Goal: Information Seeking & Learning: Compare options

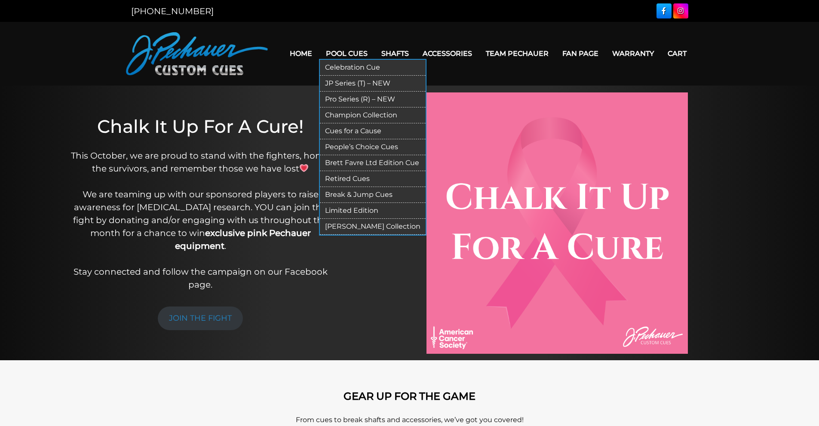
click at [350, 99] on link "Pro Series (R) – NEW" at bounding box center [373, 100] width 106 height 16
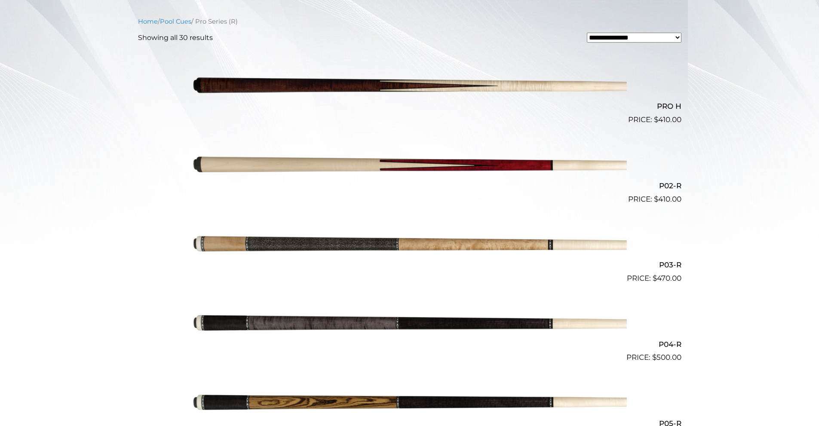
scroll to position [229, 0]
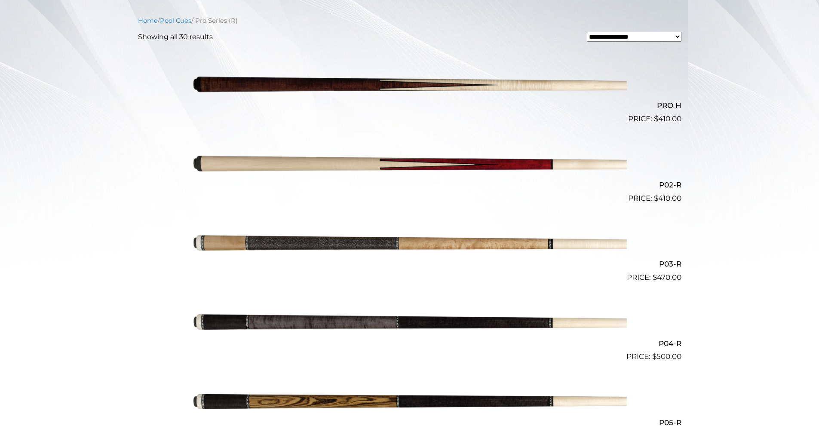
click at [332, 93] on img at bounding box center [410, 85] width 434 height 72
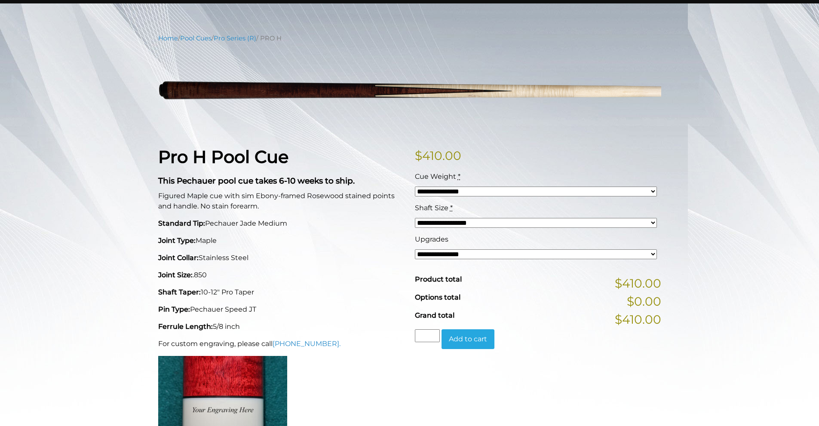
scroll to position [86, 0]
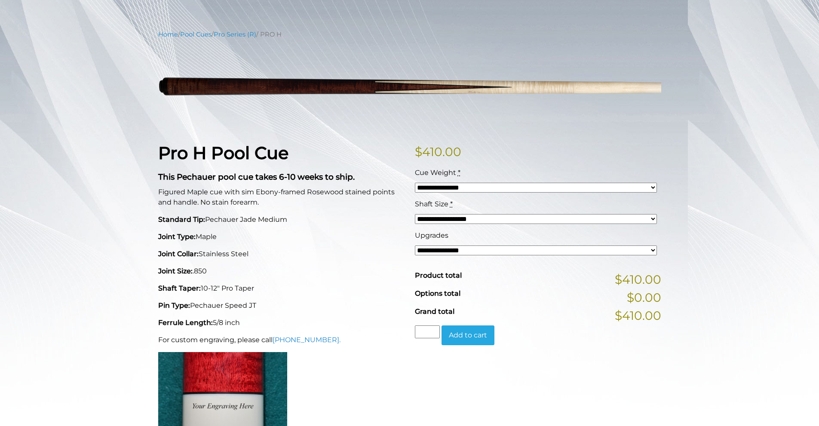
click at [460, 251] on select "**********" at bounding box center [536, 250] width 242 height 10
click at [746, 165] on div "**********" at bounding box center [409, 333] width 819 height 607
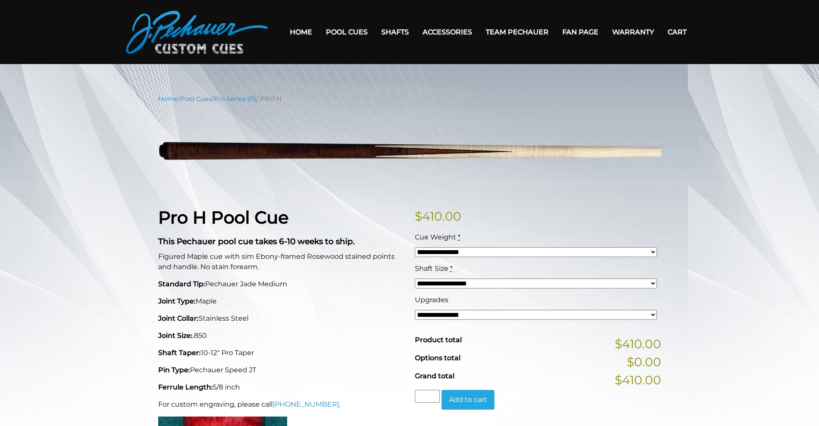
scroll to position [0, 0]
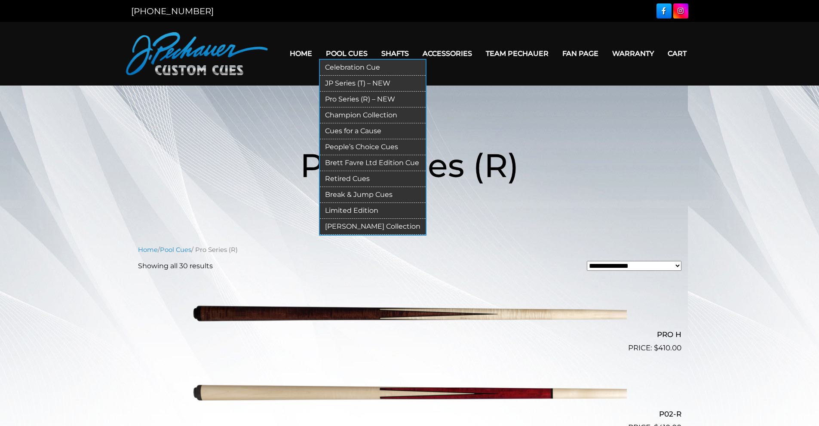
click at [379, 196] on link "Break & Jump Cues" at bounding box center [373, 195] width 106 height 16
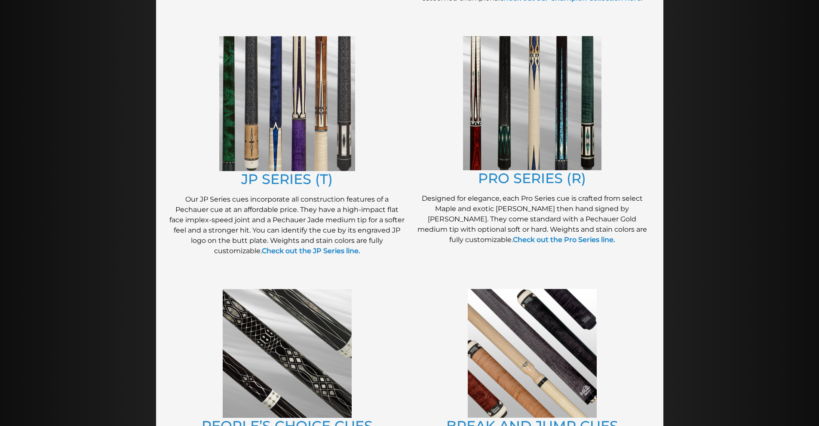
scroll to position [434, 0]
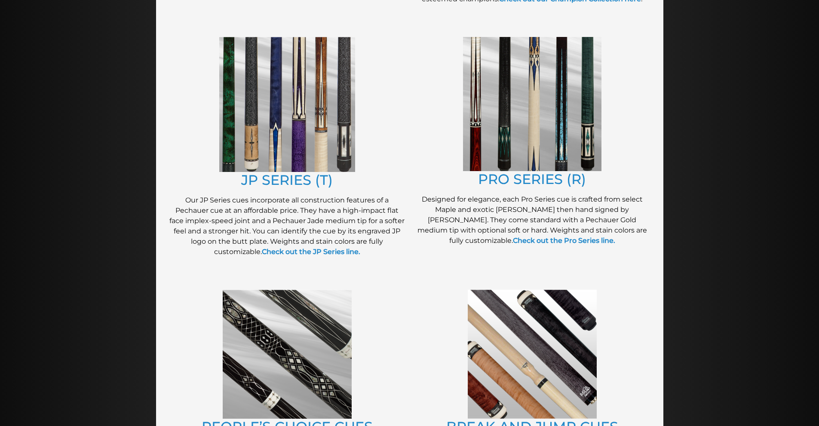
click at [534, 102] on img at bounding box center [532, 104] width 138 height 134
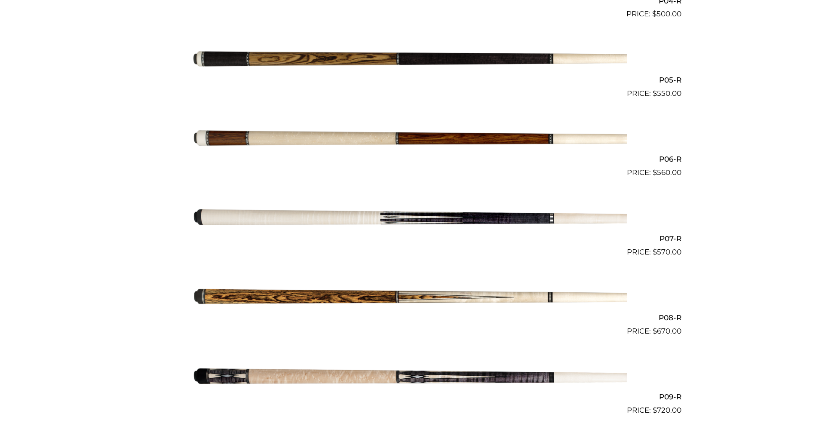
scroll to position [490, 0]
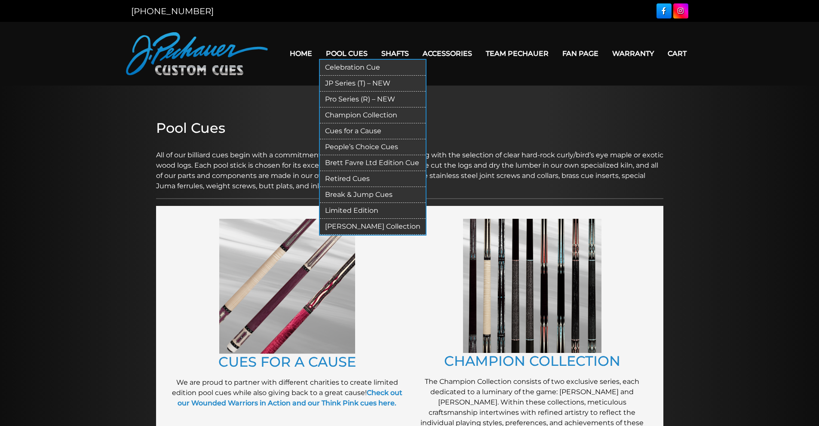
click at [367, 195] on link "Break & Jump Cues" at bounding box center [373, 195] width 106 height 16
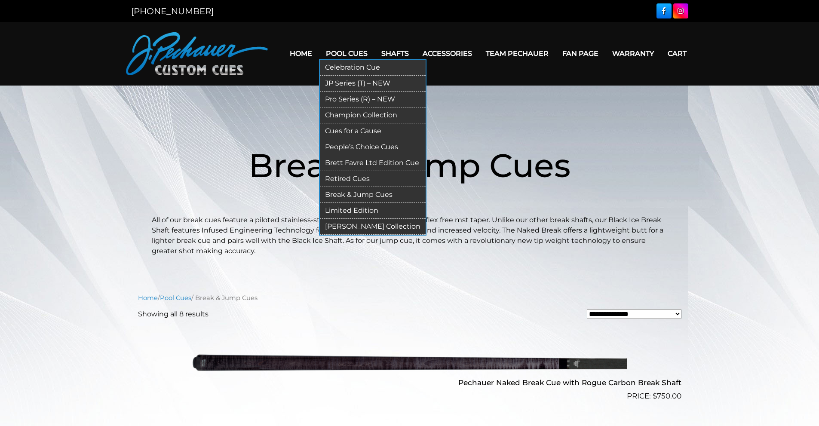
click at [340, 80] on link "JP Series (T) – NEW" at bounding box center [373, 84] width 106 height 16
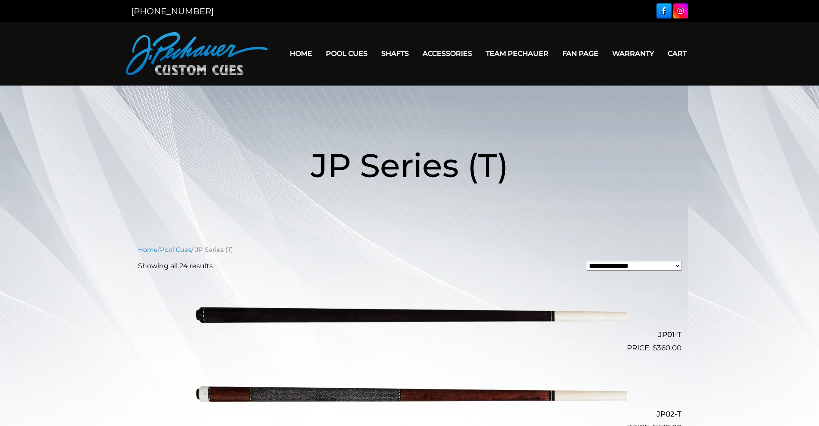
click at [520, 14] on div at bounding box center [551, 10] width 273 height 15
click at [310, 57] on link "Home" at bounding box center [301, 54] width 36 height 22
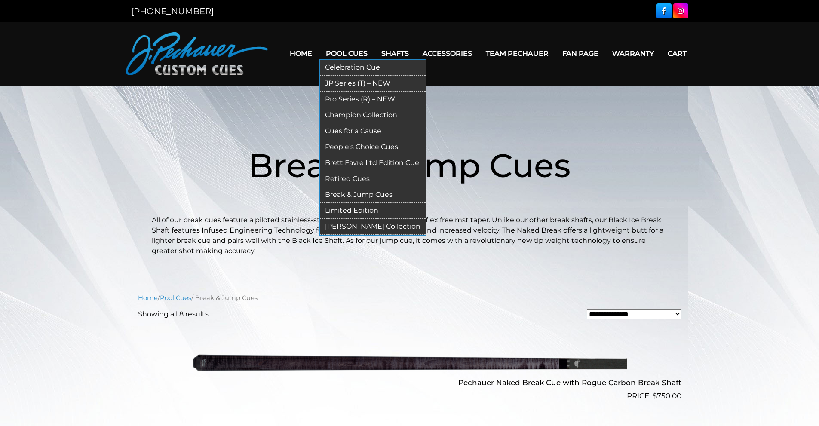
click at [377, 65] on link "Celebration Cue" at bounding box center [373, 68] width 106 height 16
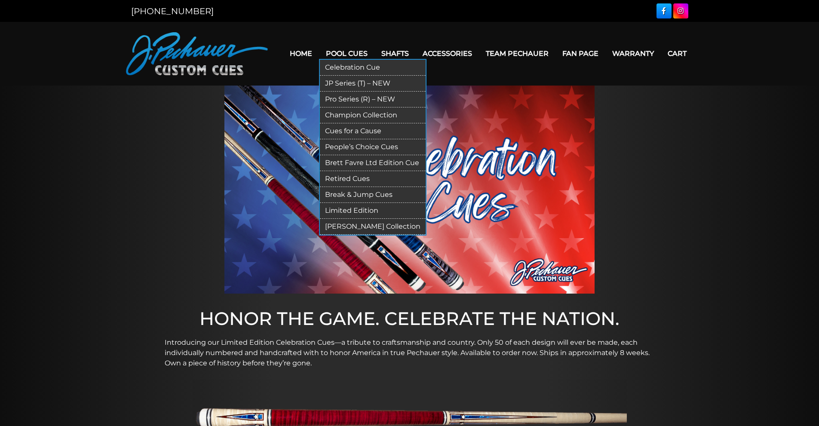
click at [364, 78] on link "JP Series (T) – NEW" at bounding box center [373, 84] width 106 height 16
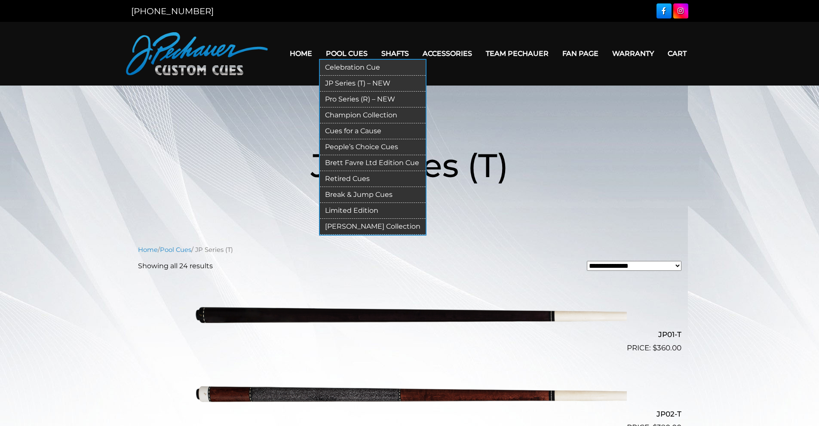
click at [347, 100] on link "Pro Series (R) – NEW" at bounding box center [373, 100] width 106 height 16
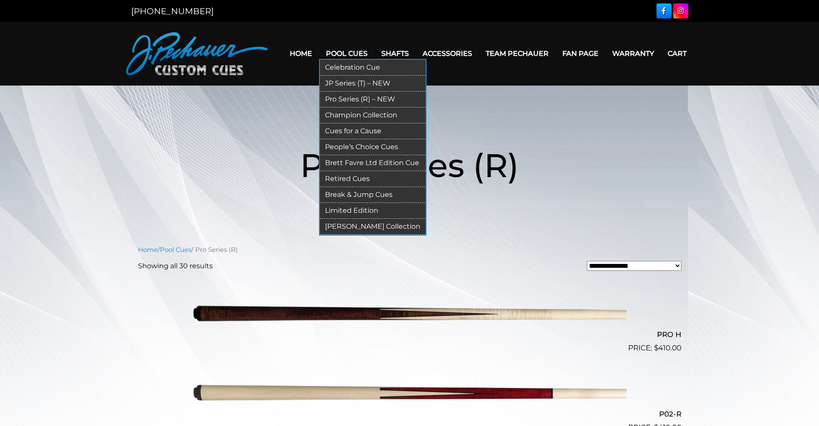
click at [365, 114] on link "Champion Collection" at bounding box center [373, 115] width 106 height 16
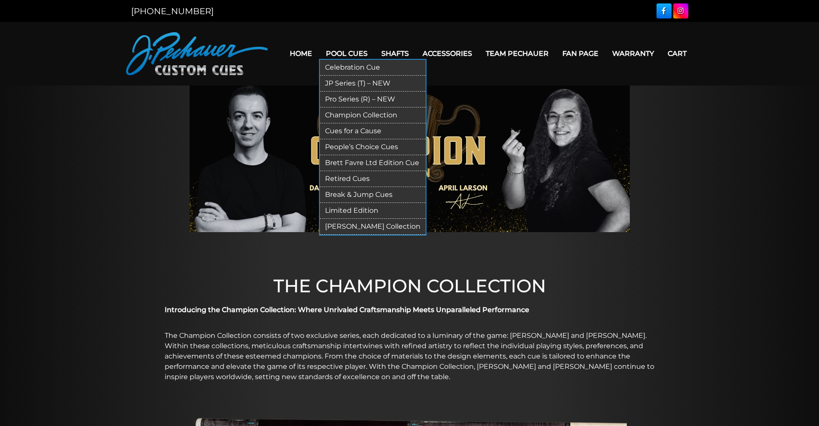
click at [345, 131] on link "Cues for a Cause" at bounding box center [373, 131] width 106 height 16
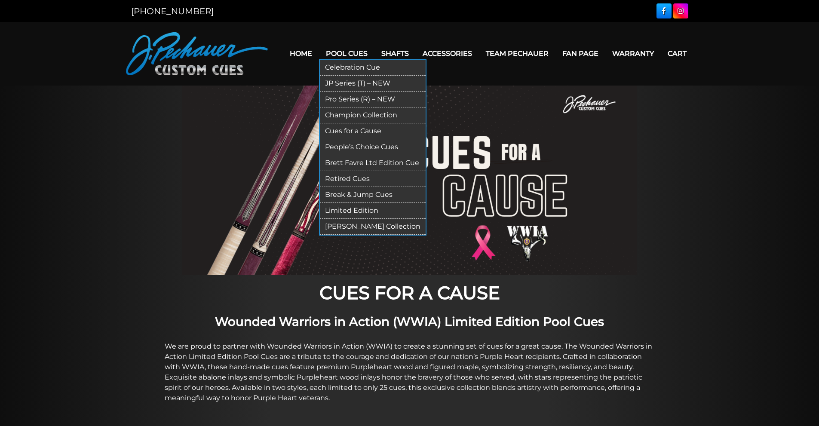
click at [366, 148] on link "People’s Choice Cues" at bounding box center [373, 147] width 106 height 16
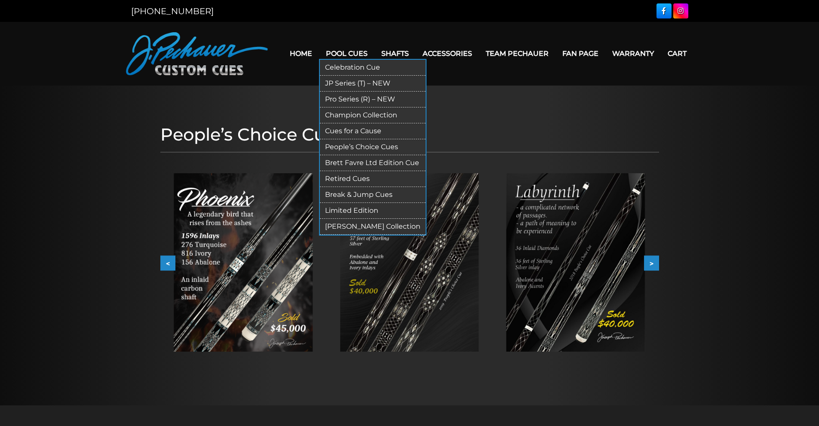
click at [369, 162] on link "Brett Favre Ltd Edition Cue" at bounding box center [373, 163] width 106 height 16
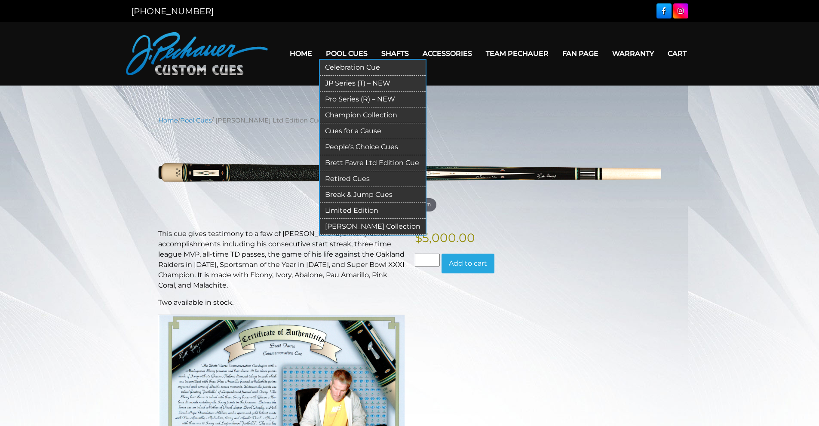
click at [363, 183] on link "Retired Cues" at bounding box center [373, 179] width 106 height 16
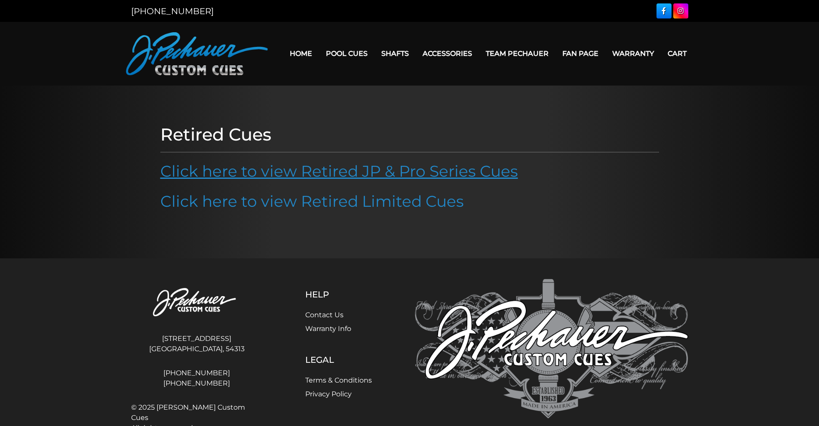
click at [371, 172] on link "Click here to view Retired JP & Pro Series Cues" at bounding box center [339, 171] width 358 height 19
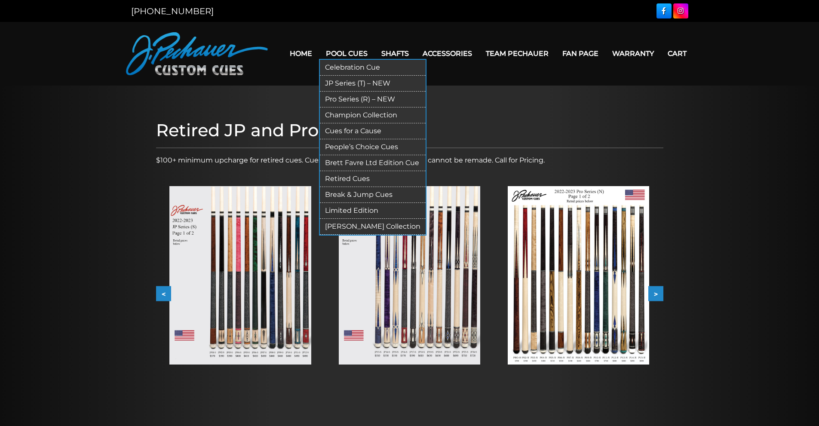
click at [371, 192] on link "Break & Jump Cues" at bounding box center [373, 195] width 106 height 16
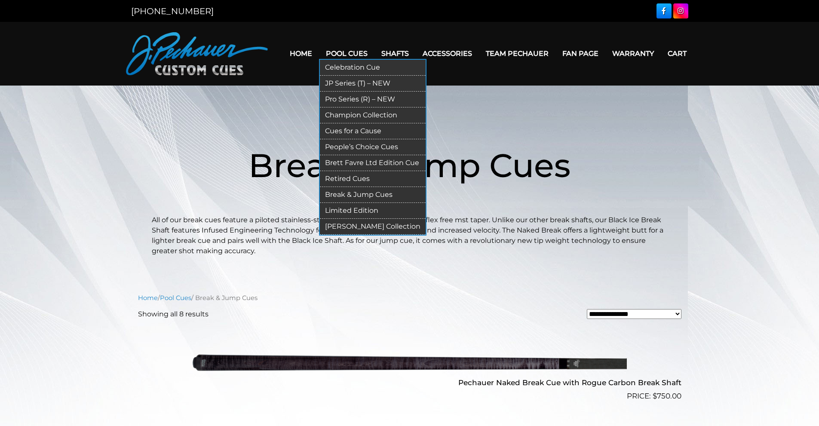
click at [378, 212] on link "Limited Edition" at bounding box center [373, 211] width 106 height 16
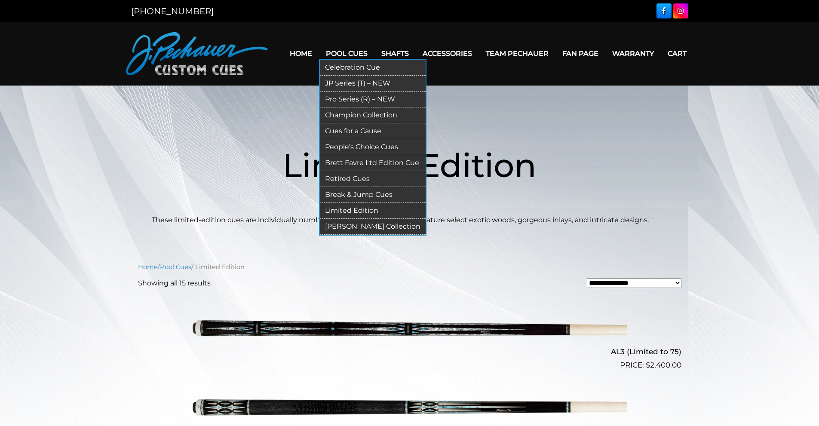
click at [365, 230] on link "[PERSON_NAME] Collection" at bounding box center [373, 227] width 106 height 16
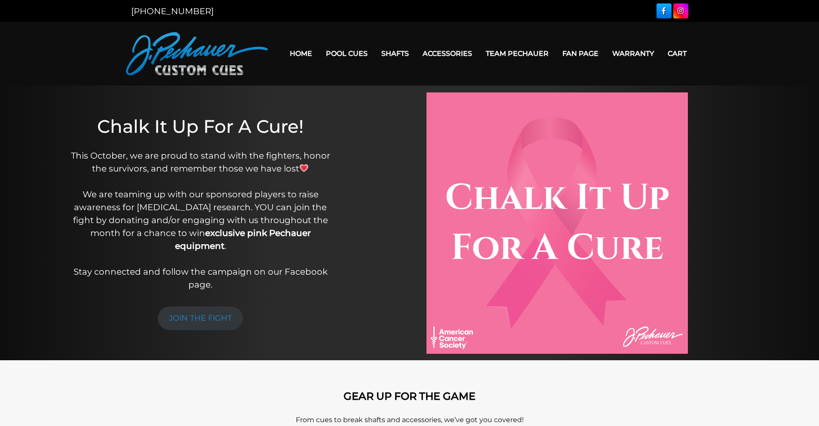
click at [718, 7] on div "[PHONE_NUMBER]" at bounding box center [409, 11] width 819 height 22
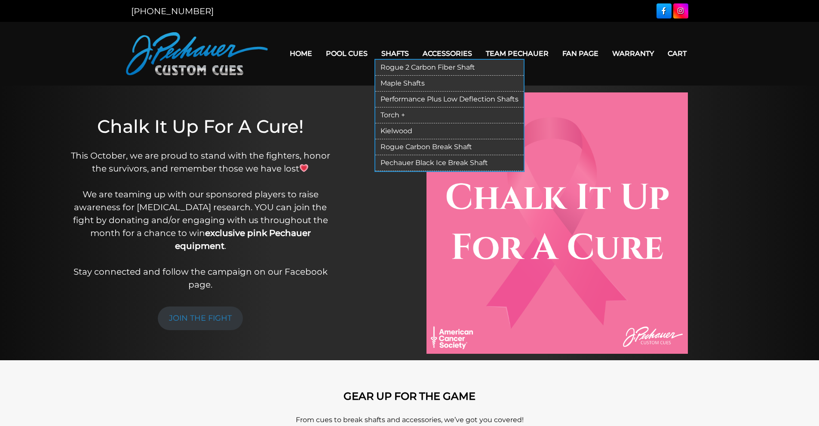
click at [408, 67] on link "Rogue 2 Carbon Fiber Shaft" at bounding box center [449, 68] width 148 height 16
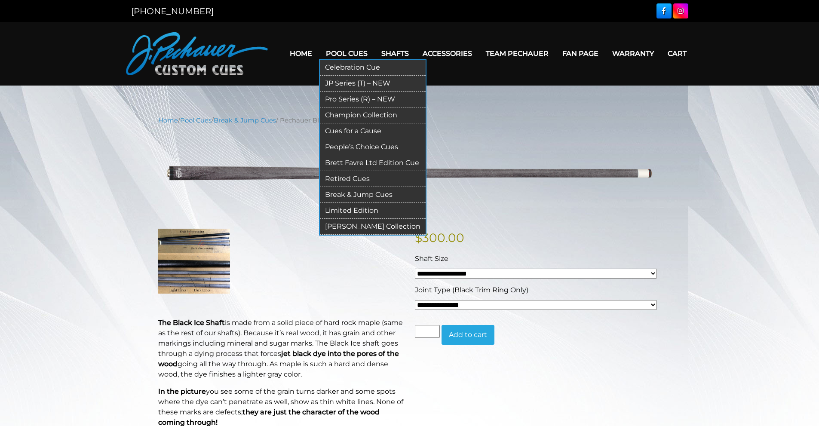
click at [371, 100] on link "Pro Series (R) – NEW" at bounding box center [373, 100] width 106 height 16
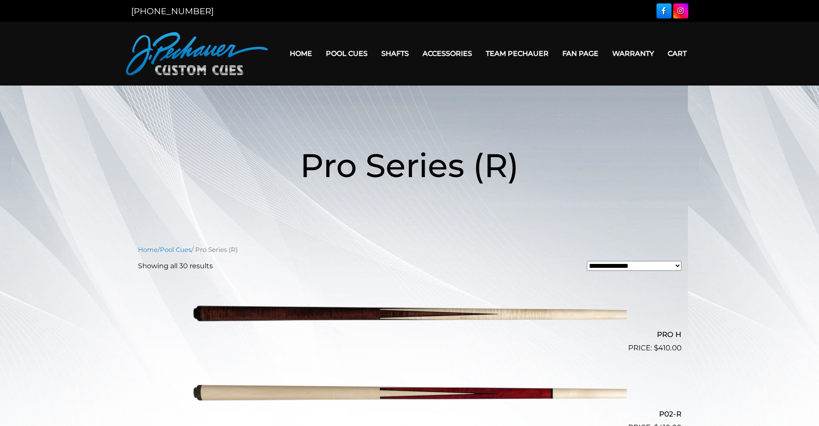
click at [422, 12] on div at bounding box center [551, 10] width 273 height 15
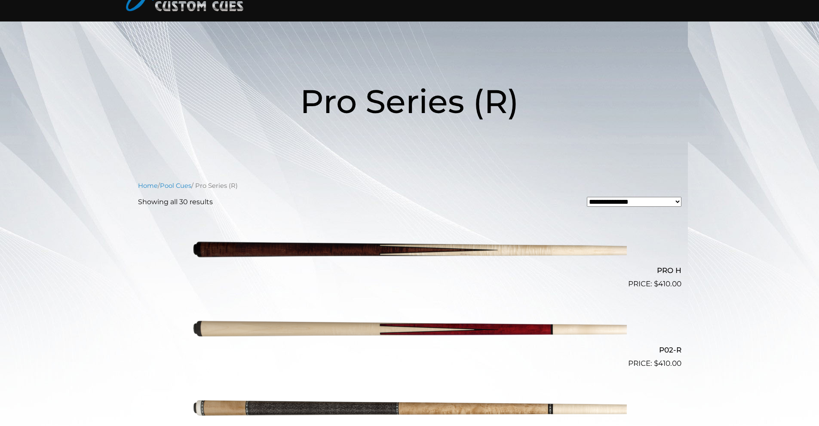
scroll to position [55, 0]
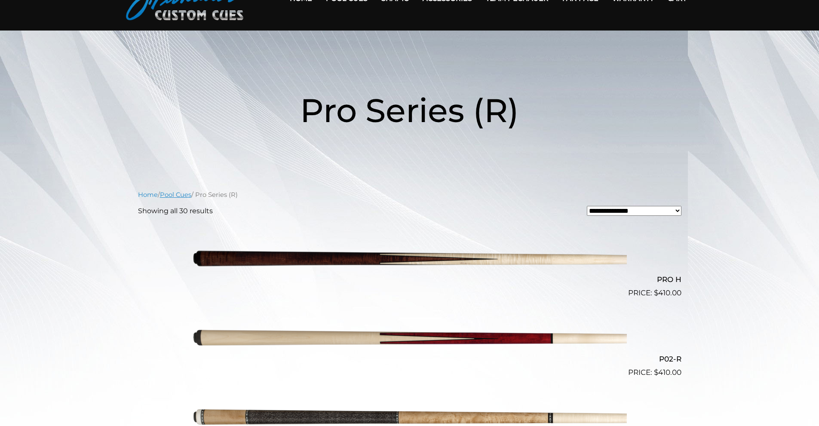
click at [178, 196] on link "Pool Cues" at bounding box center [175, 195] width 31 height 8
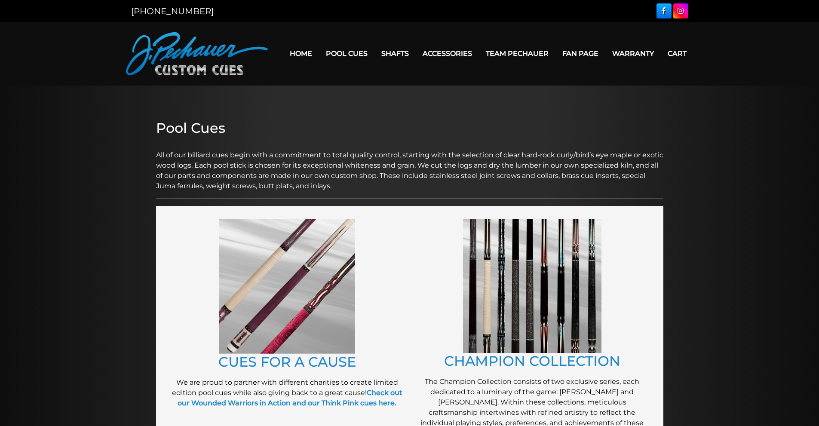
click at [178, 10] on link "[PHONE_NUMBER]" at bounding box center [172, 11] width 83 height 10
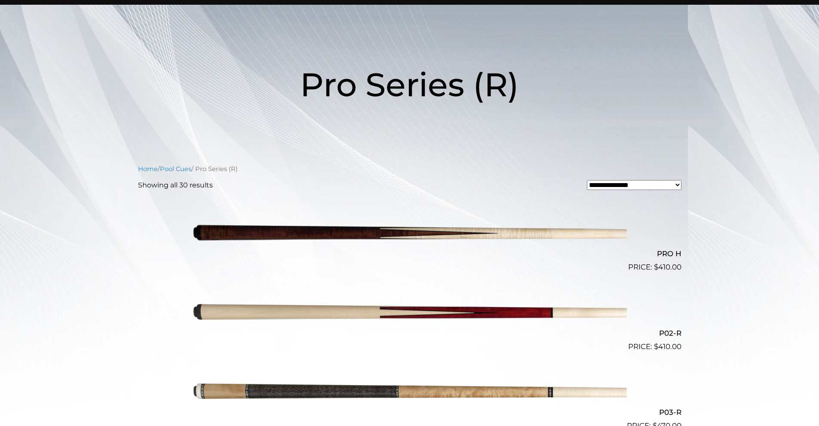
scroll to position [86, 0]
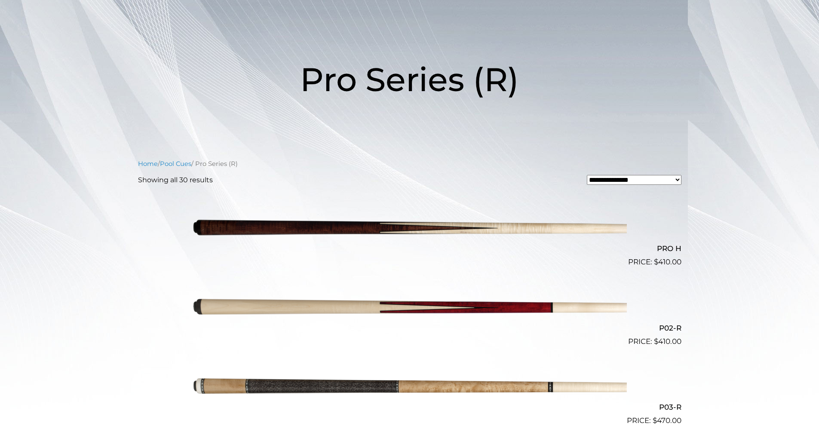
click at [517, 308] on img at bounding box center [410, 307] width 434 height 72
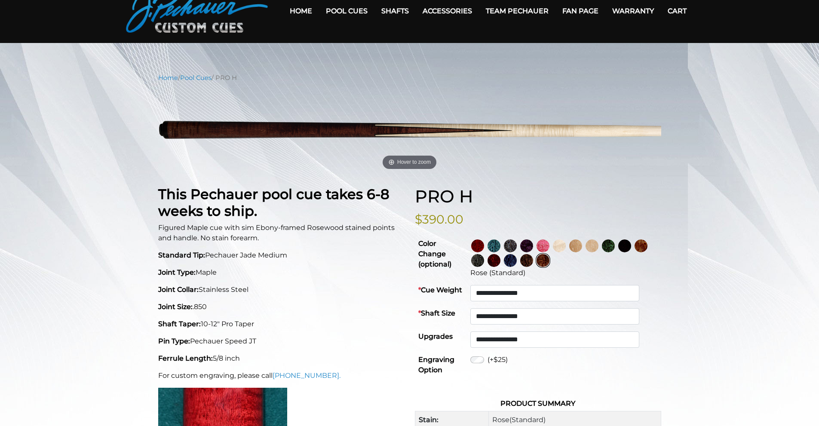
scroll to position [43, 0]
click at [484, 246] on img at bounding box center [477, 245] width 13 height 13
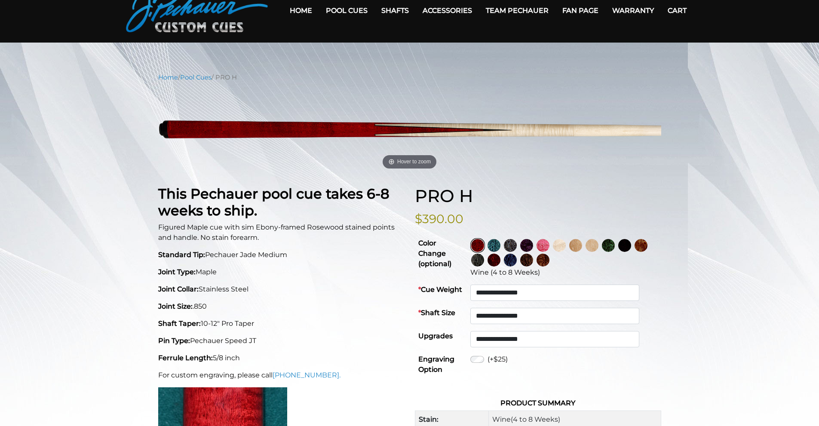
click at [500, 245] on img at bounding box center [494, 245] width 13 height 13
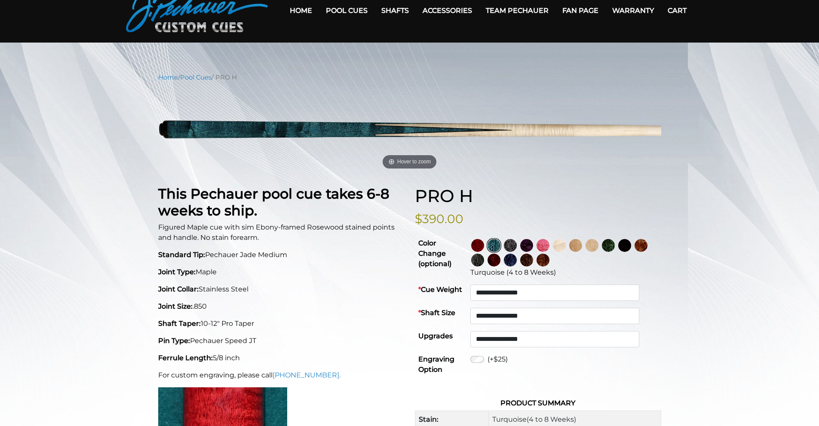
click at [517, 244] on img at bounding box center [510, 245] width 13 height 13
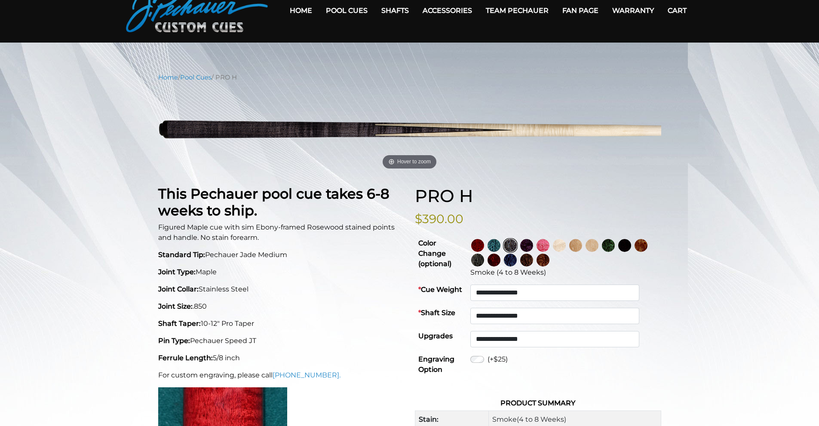
click at [533, 244] on img at bounding box center [526, 245] width 13 height 13
click at [549, 244] on img at bounding box center [543, 245] width 13 height 13
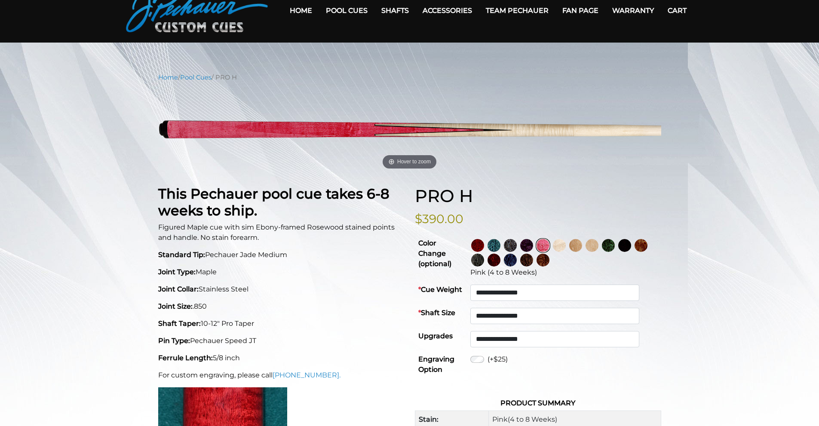
click at [566, 245] on img at bounding box center [559, 245] width 13 height 13
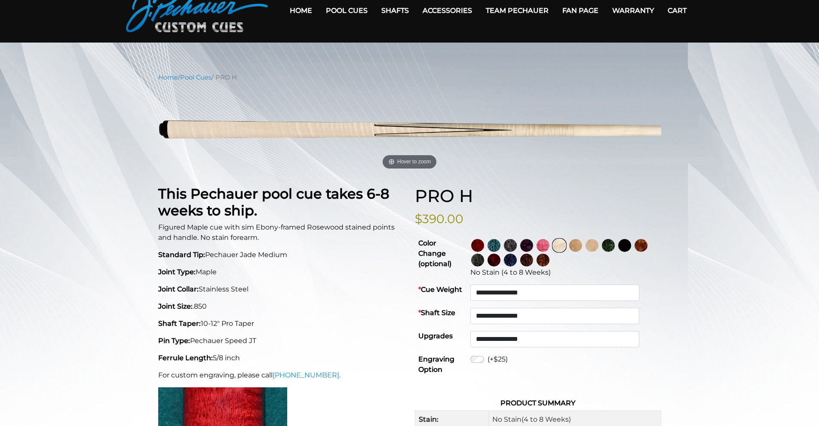
click at [582, 246] on img at bounding box center [575, 245] width 13 height 13
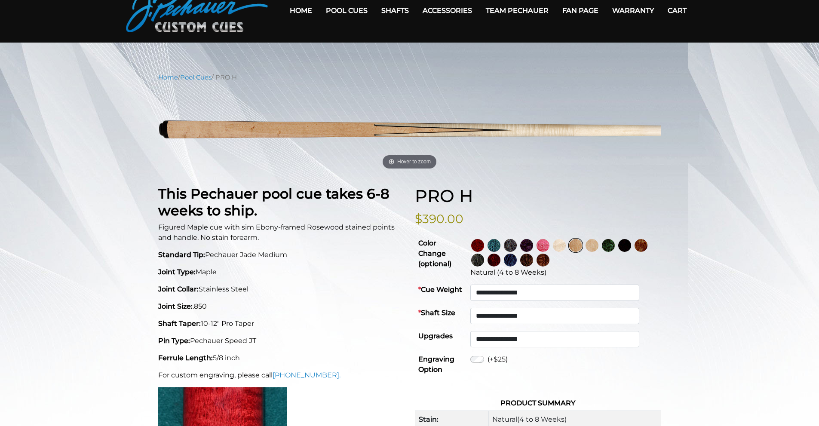
click at [598, 246] on img at bounding box center [592, 245] width 13 height 13
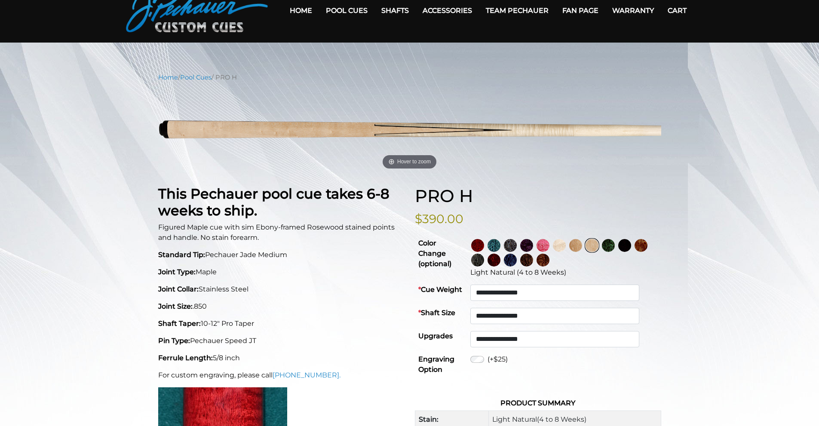
click at [615, 247] on img at bounding box center [608, 245] width 13 height 13
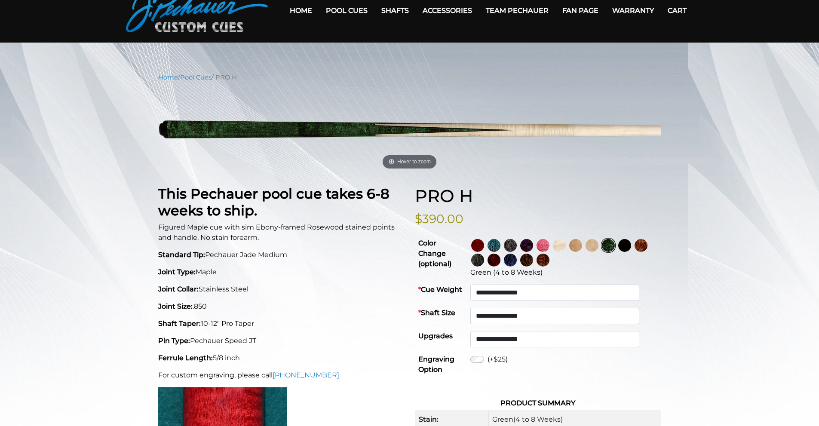
click at [631, 247] on img at bounding box center [624, 245] width 13 height 13
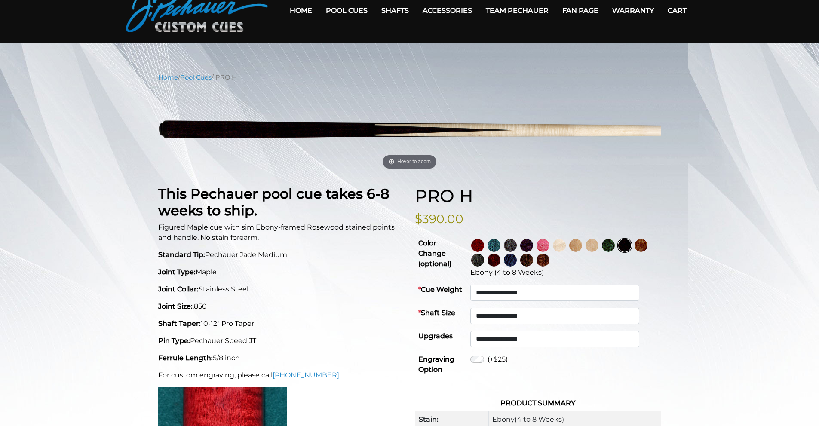
click at [631, 245] on img at bounding box center [624, 245] width 13 height 13
click at [634, 253] on link at bounding box center [642, 245] width 16 height 15
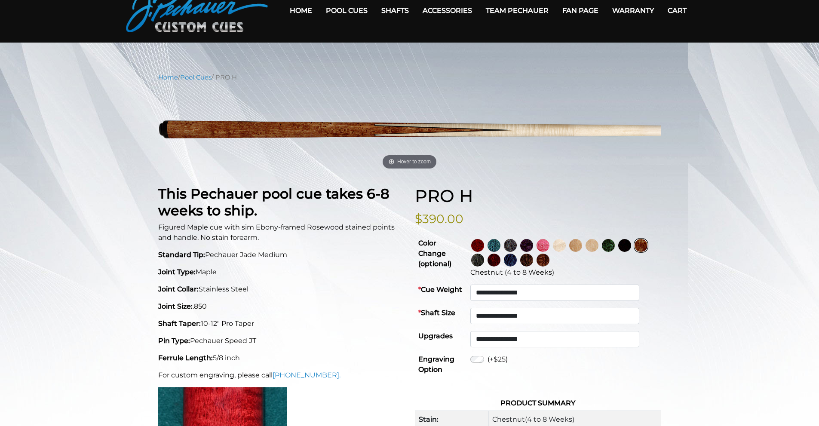
click at [484, 256] on img at bounding box center [477, 260] width 13 height 13
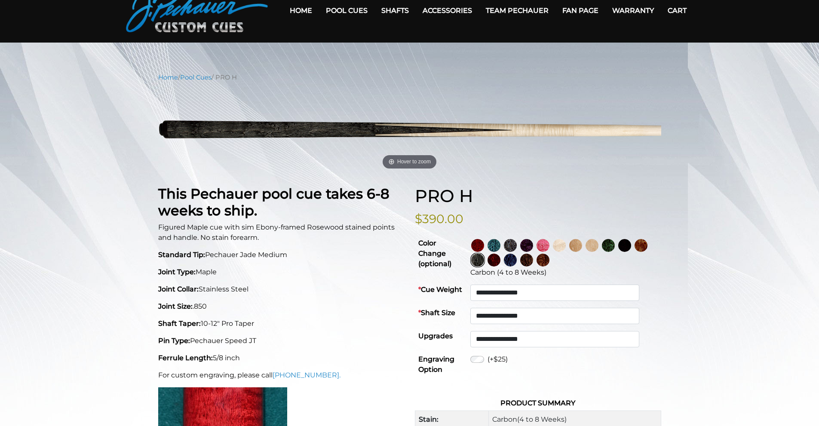
click at [500, 258] on img at bounding box center [494, 260] width 13 height 13
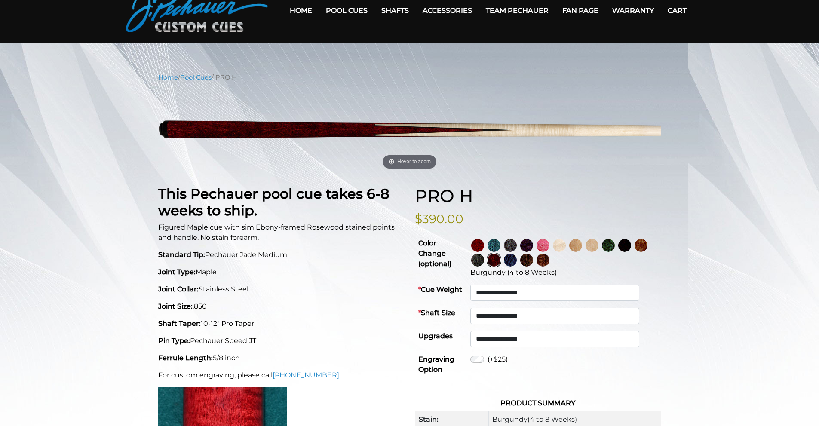
click at [517, 259] on img at bounding box center [510, 260] width 13 height 13
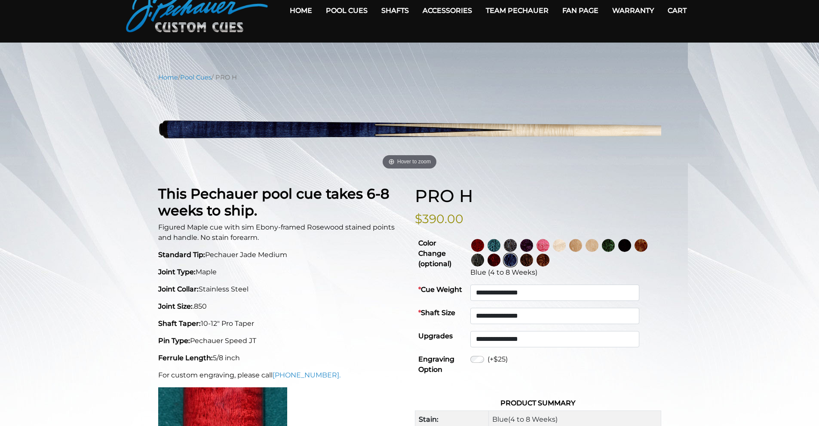
click at [533, 260] on img at bounding box center [526, 260] width 13 height 13
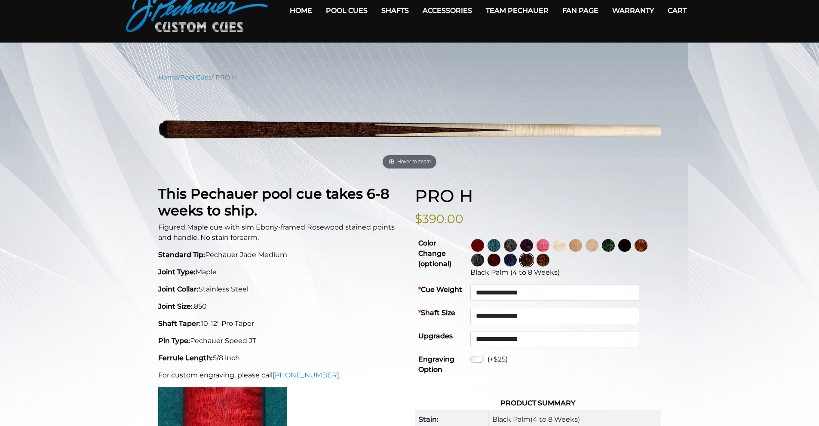
click at [549, 265] on img at bounding box center [543, 260] width 13 height 13
click at [533, 263] on img at bounding box center [526, 260] width 13 height 13
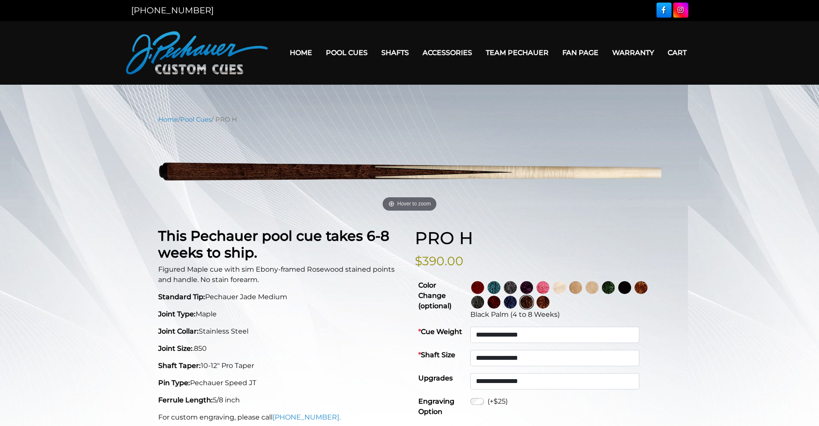
scroll to position [0, 0]
click at [549, 304] on img at bounding box center [543, 302] width 13 height 13
click at [533, 302] on img at bounding box center [526, 302] width 13 height 13
click at [549, 305] on img at bounding box center [543, 302] width 13 height 13
click at [631, 290] on img at bounding box center [624, 288] width 13 height 13
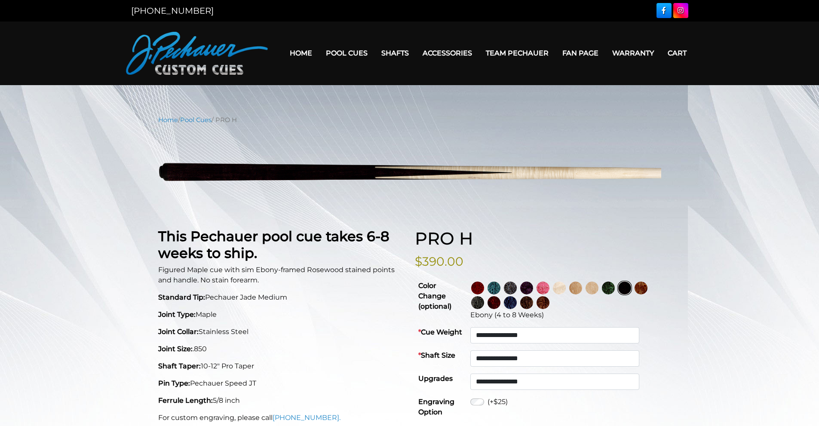
click at [582, 293] on img at bounding box center [575, 288] width 13 height 13
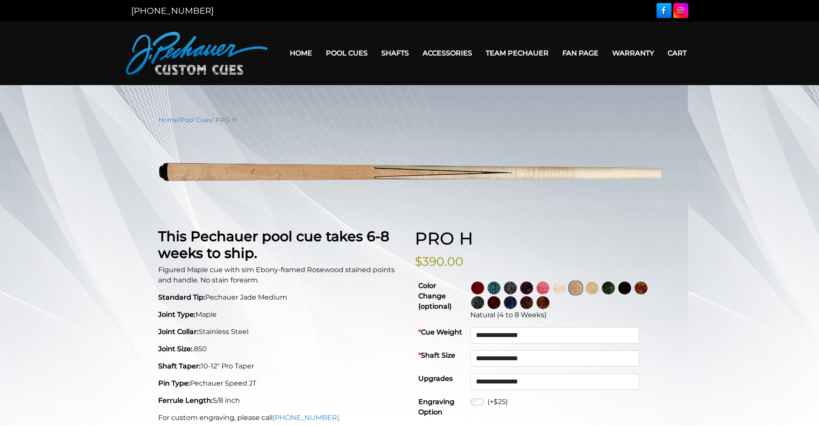
click at [598, 292] on img at bounding box center [592, 288] width 13 height 13
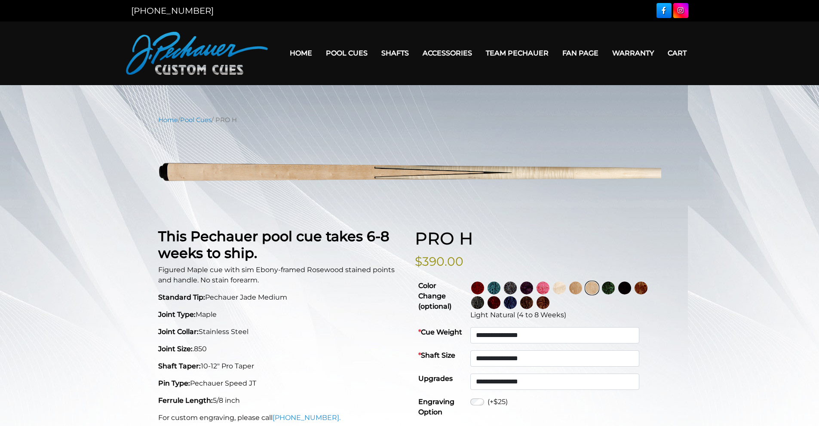
click at [582, 289] on img at bounding box center [575, 288] width 13 height 13
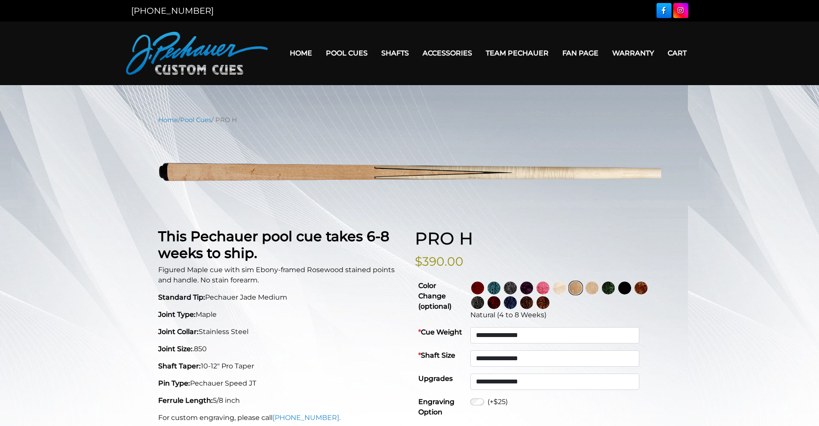
click at [566, 286] on img at bounding box center [559, 288] width 13 height 13
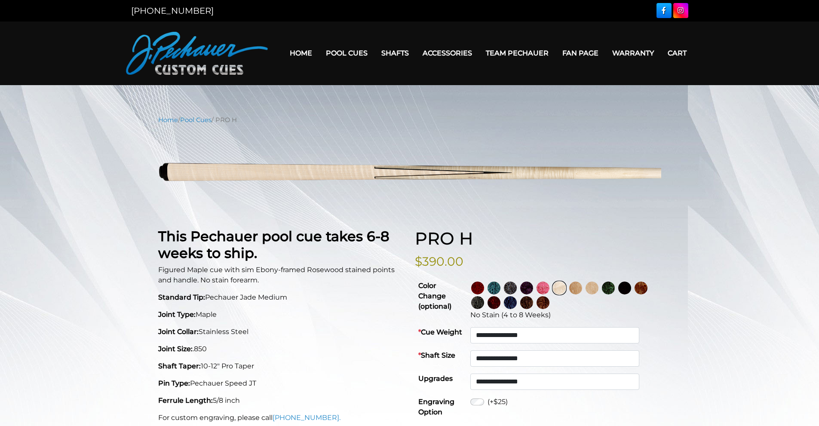
click at [582, 287] on img at bounding box center [575, 288] width 13 height 13
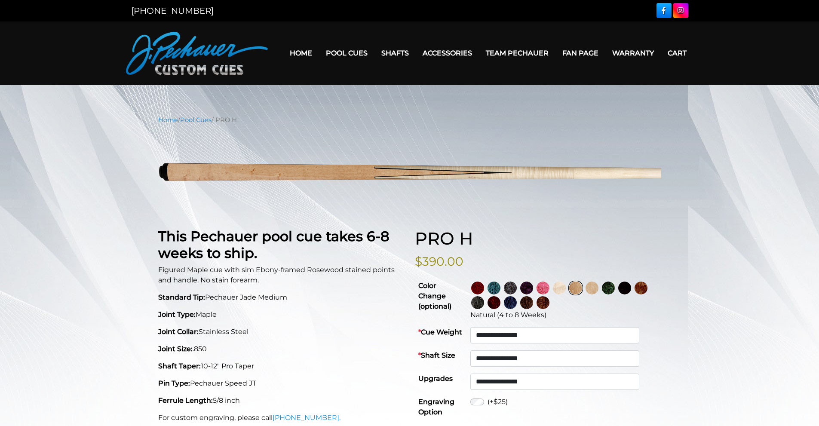
click at [598, 284] on img at bounding box center [592, 288] width 13 height 13
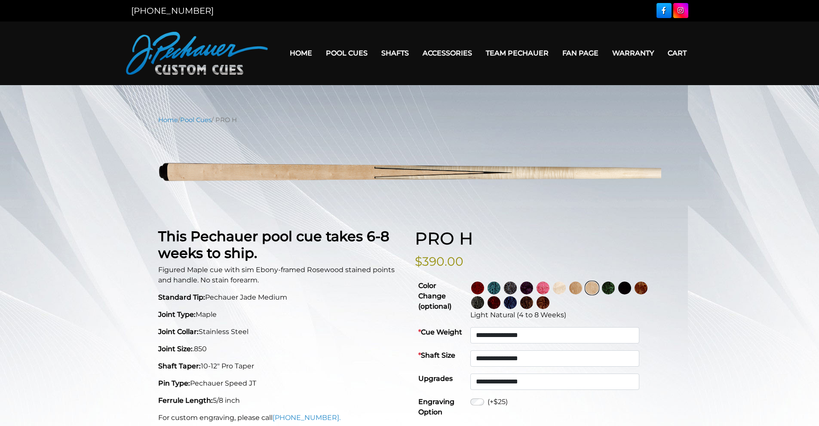
click at [635, 294] on img at bounding box center [641, 288] width 13 height 13
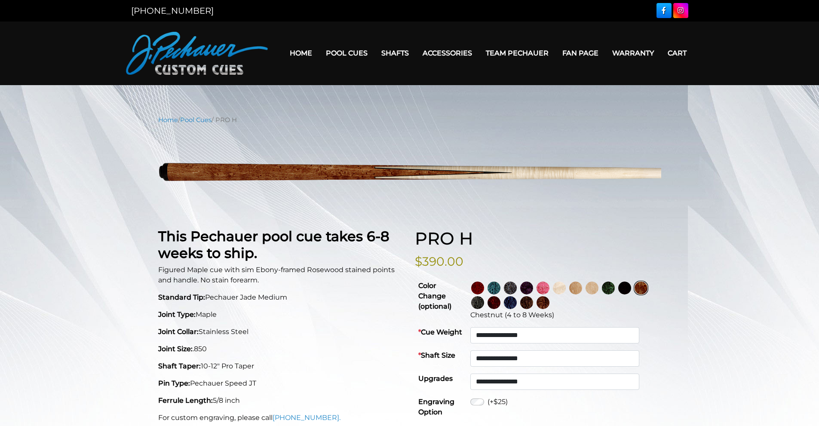
click at [582, 284] on img at bounding box center [575, 288] width 13 height 13
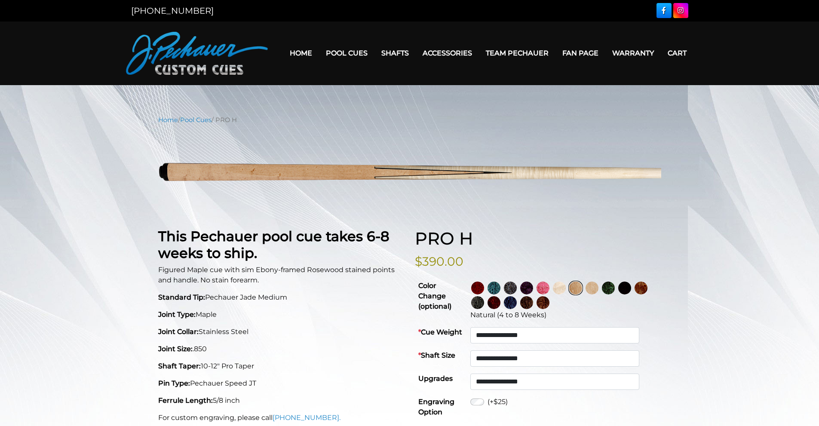
click at [484, 290] on img at bounding box center [477, 288] width 13 height 13
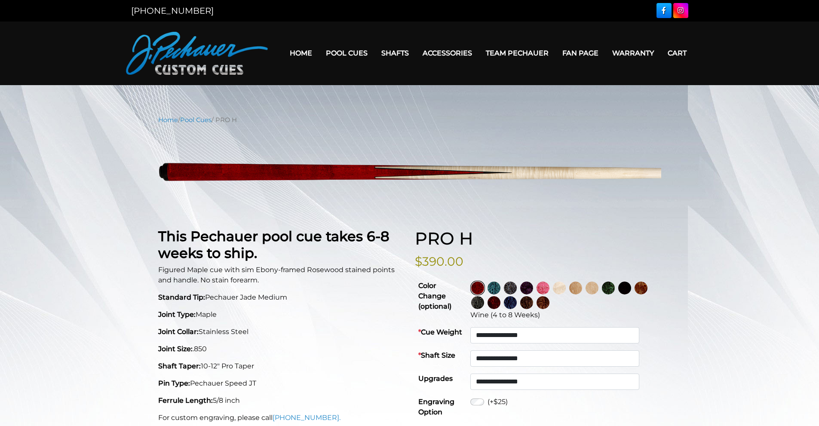
click at [500, 301] on img at bounding box center [494, 302] width 13 height 13
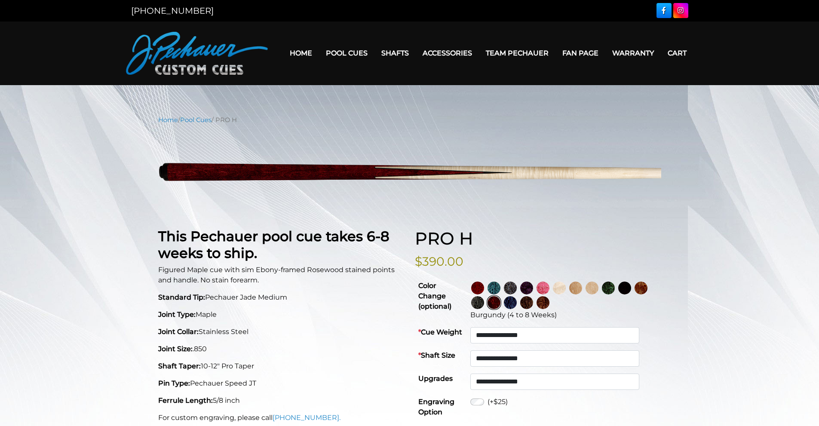
click at [484, 284] on img at bounding box center [477, 288] width 13 height 13
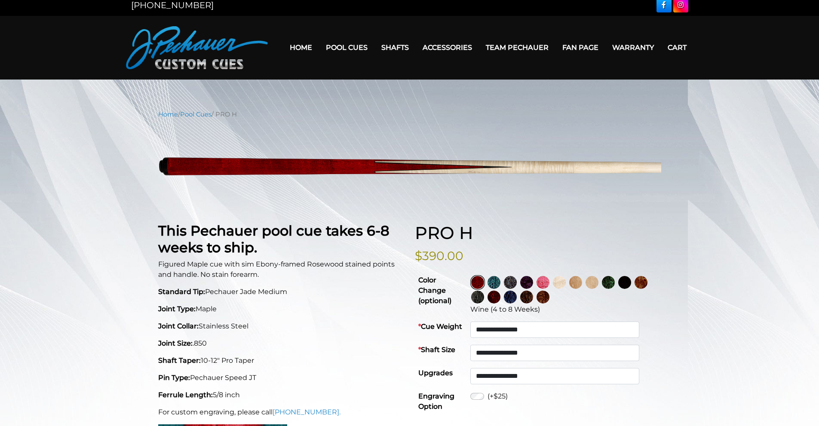
scroll to position [5, 0]
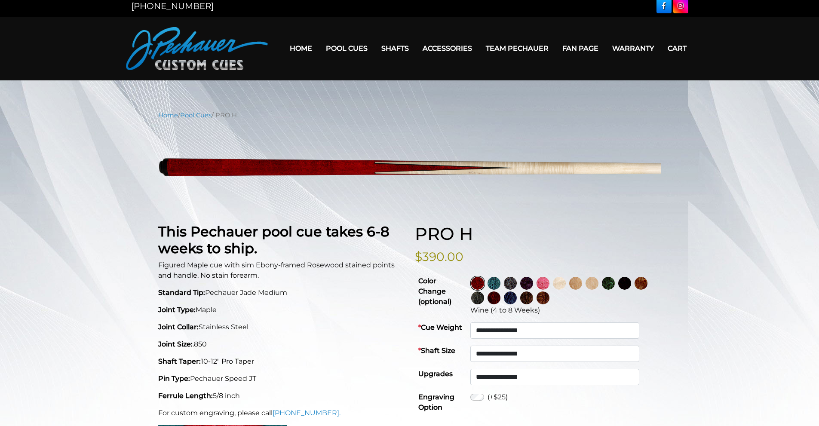
click at [635, 290] on img at bounding box center [641, 283] width 13 height 13
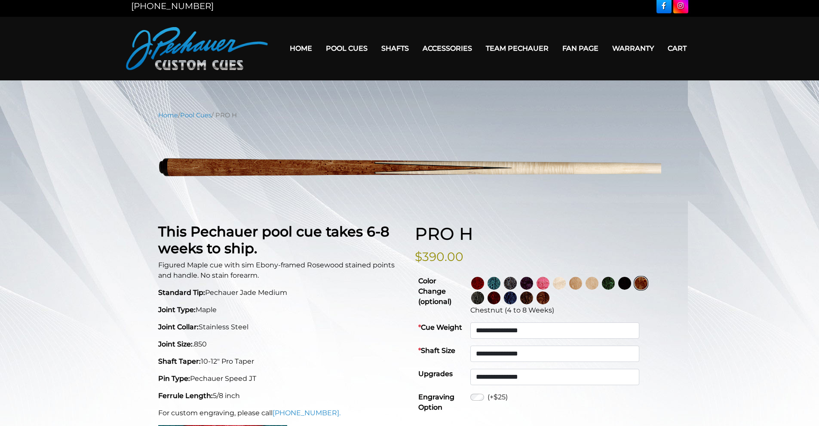
click at [500, 295] on img at bounding box center [494, 297] width 13 height 13
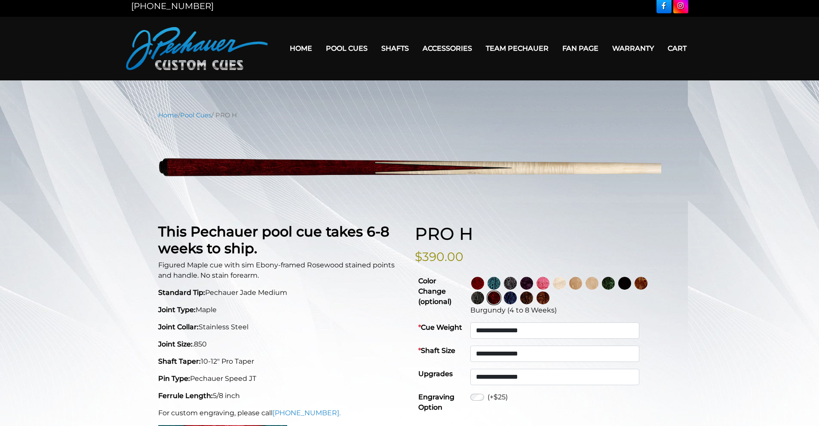
click at [533, 300] on img at bounding box center [526, 297] width 13 height 13
click at [568, 289] on link at bounding box center [560, 283] width 16 height 15
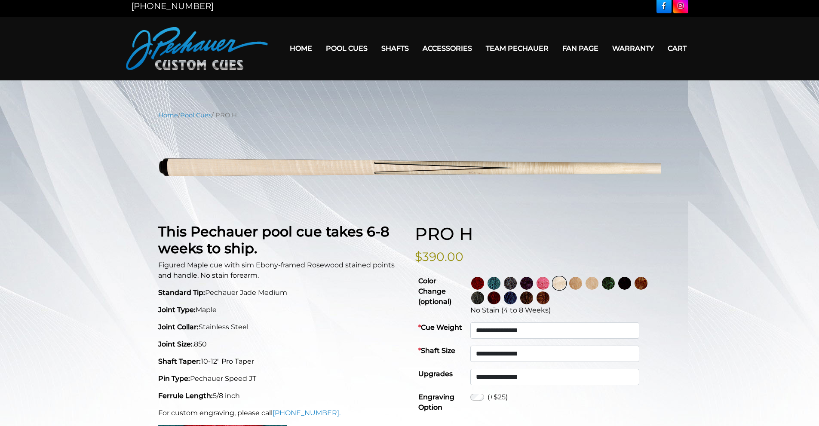
click at [549, 297] on img at bounding box center [543, 297] width 13 height 13
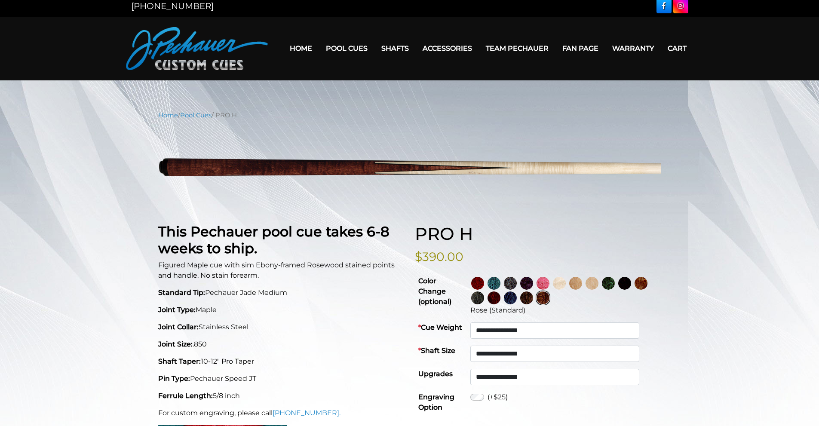
click at [635, 290] on img at bounding box center [641, 283] width 13 height 13
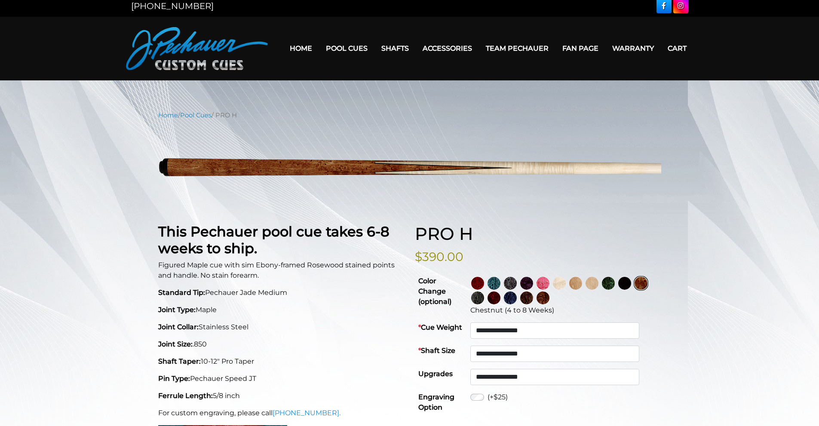
click at [549, 299] on img at bounding box center [543, 297] width 13 height 13
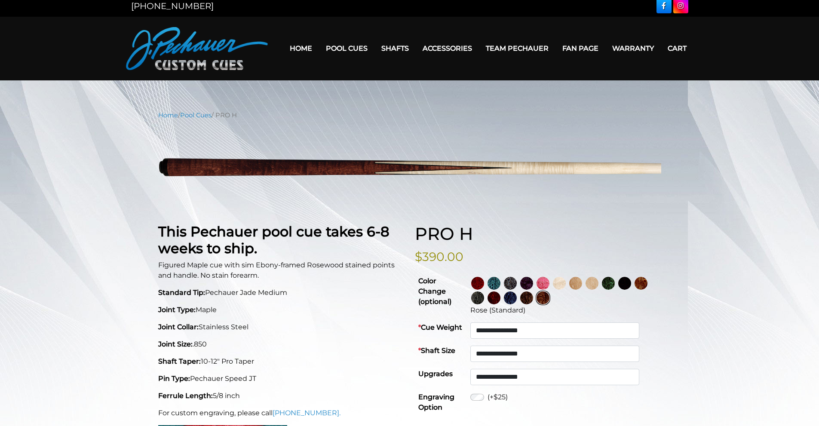
click at [635, 290] on img at bounding box center [641, 283] width 13 height 13
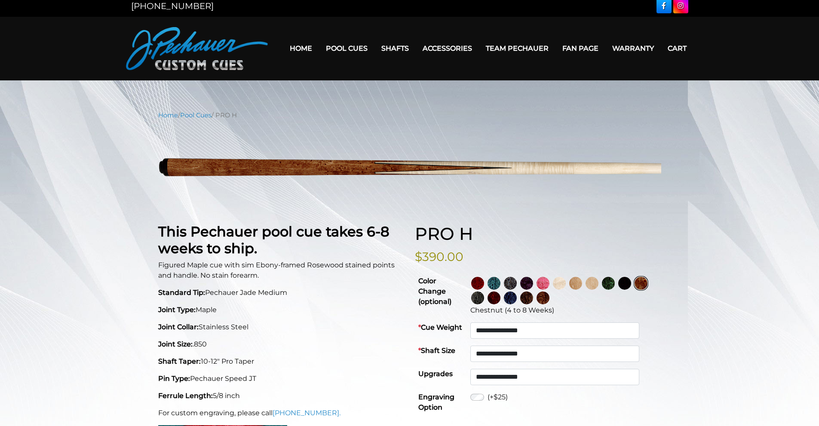
click at [500, 285] on img at bounding box center [494, 283] width 13 height 13
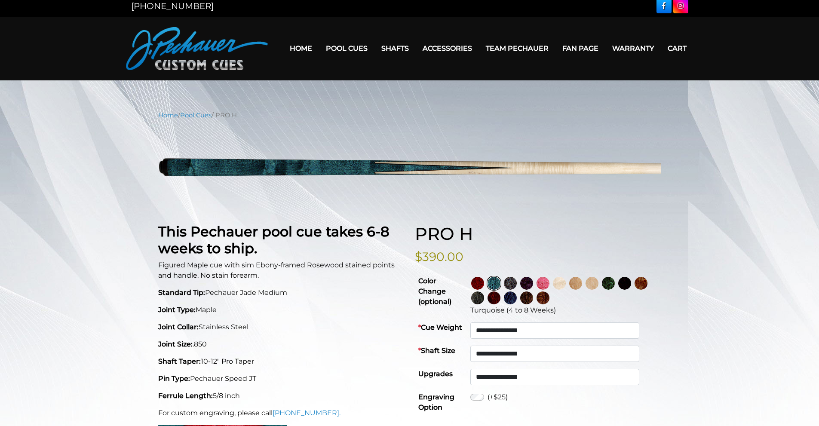
click at [517, 296] on img at bounding box center [510, 297] width 13 height 13
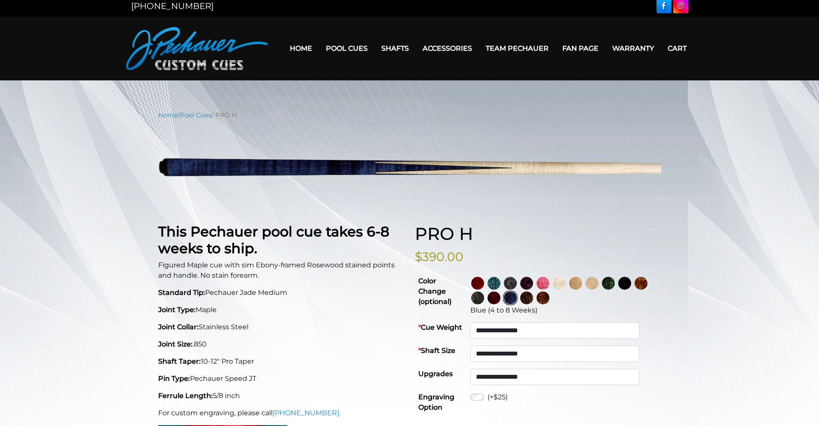
click at [635, 290] on img at bounding box center [641, 283] width 13 height 13
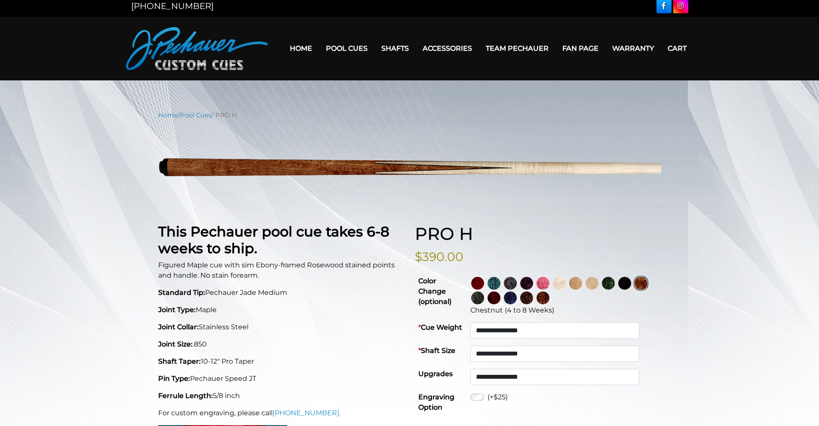
click at [517, 298] on img at bounding box center [510, 297] width 13 height 13
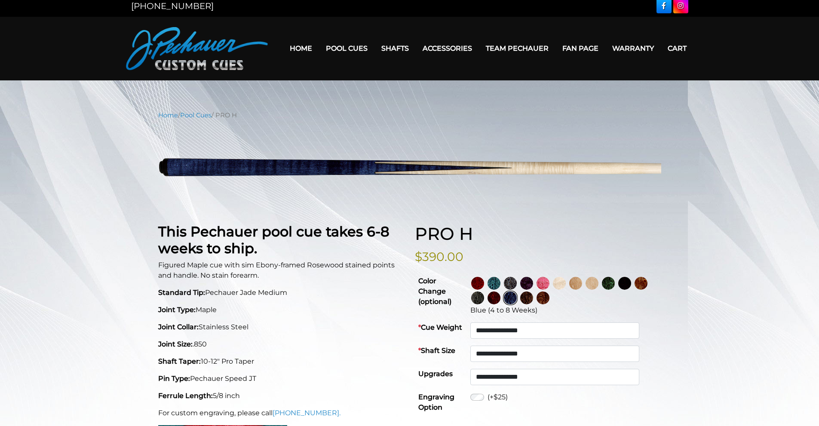
click at [631, 283] on img at bounding box center [624, 283] width 13 height 13
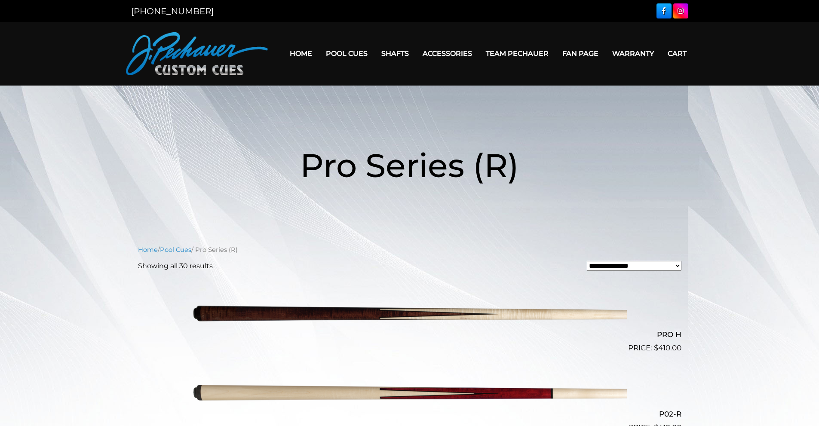
scroll to position [83, 0]
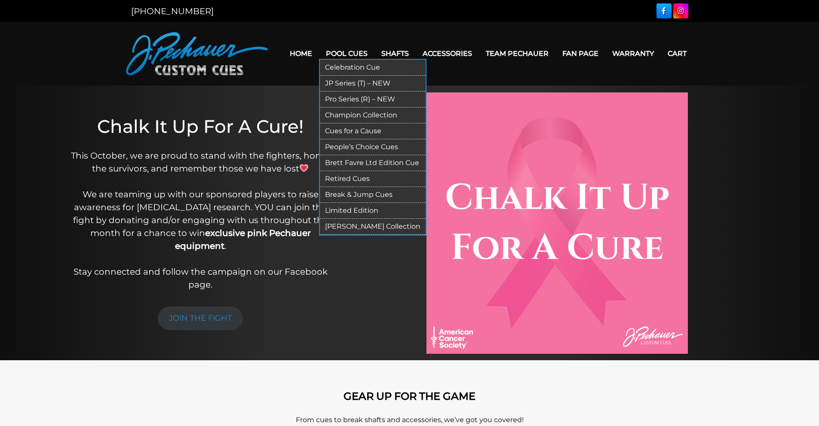
click at [361, 199] on link "Break & Jump Cues" at bounding box center [373, 195] width 106 height 16
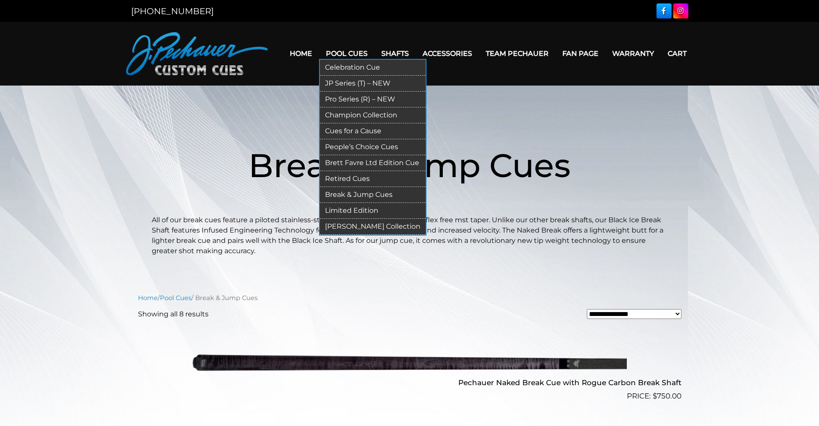
click at [393, 196] on link "Break & Jump Cues" at bounding box center [373, 195] width 106 height 16
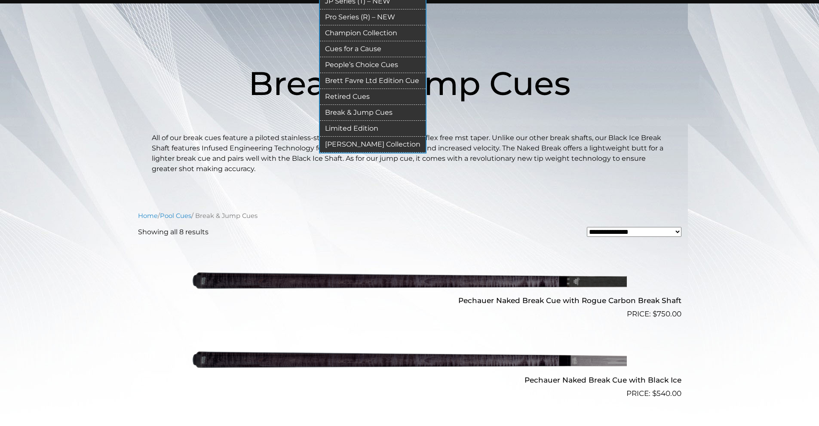
scroll to position [86, 0]
